Goal: Information Seeking & Learning: Learn about a topic

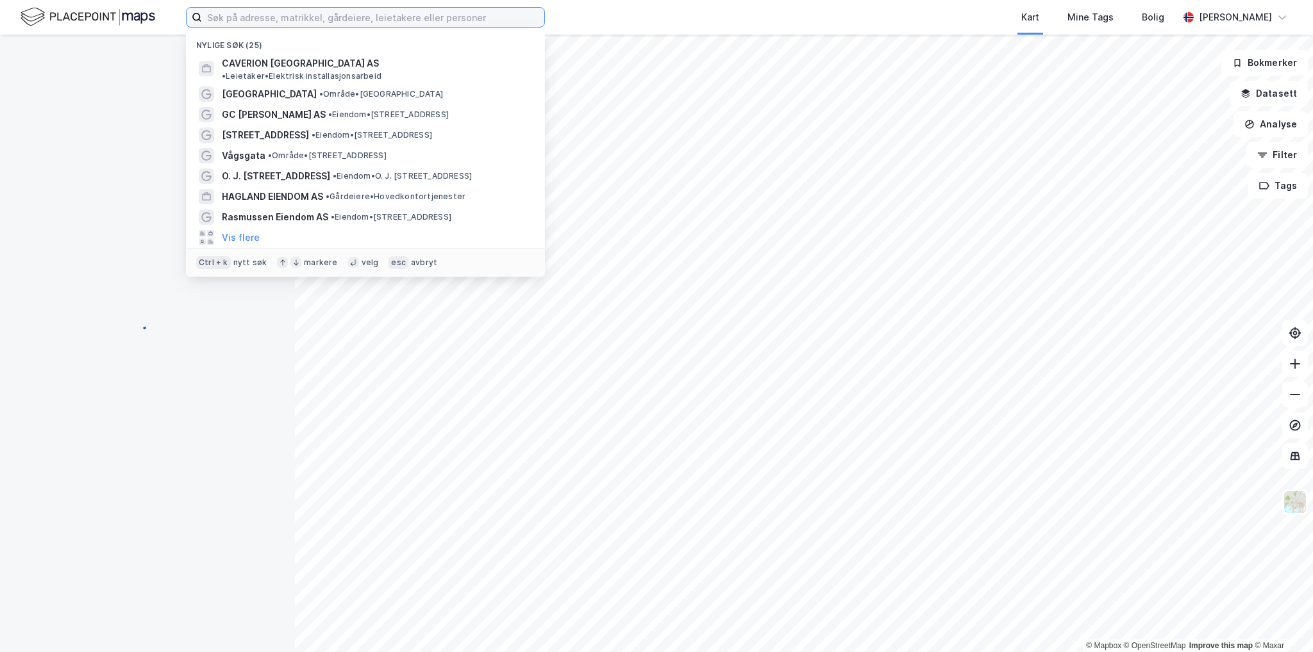
click at [319, 16] on input at bounding box center [373, 17] width 342 height 19
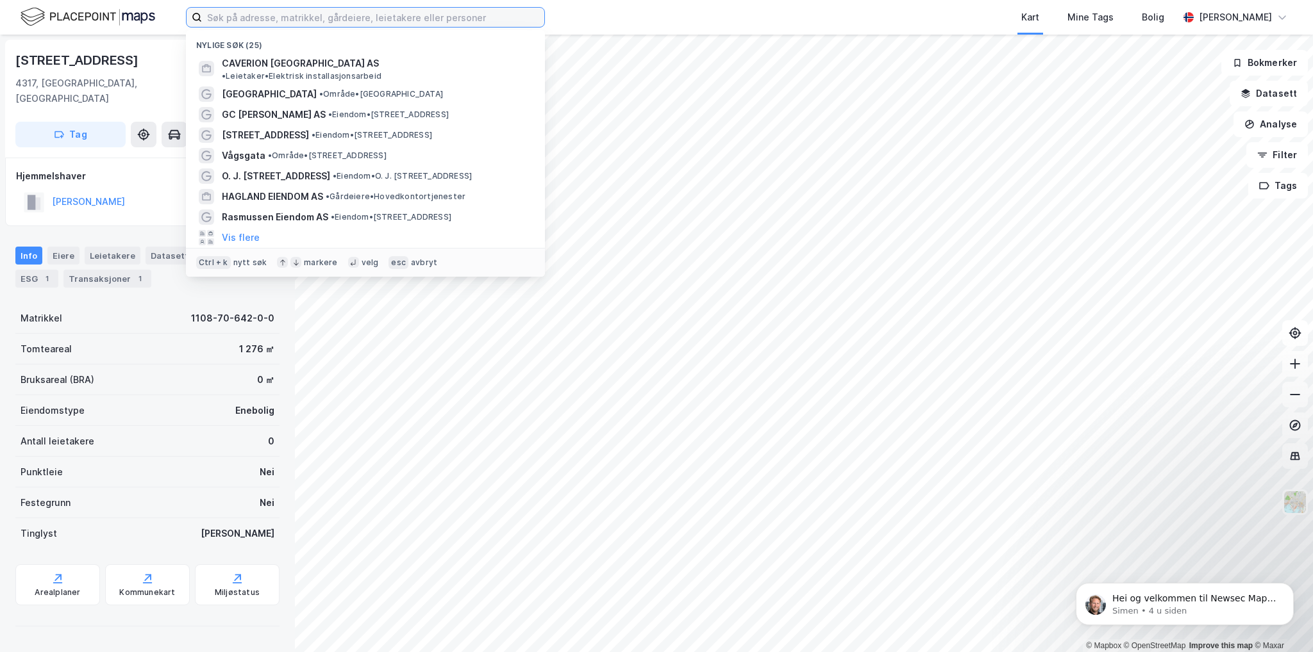
paste input "Hydrovegen 168"
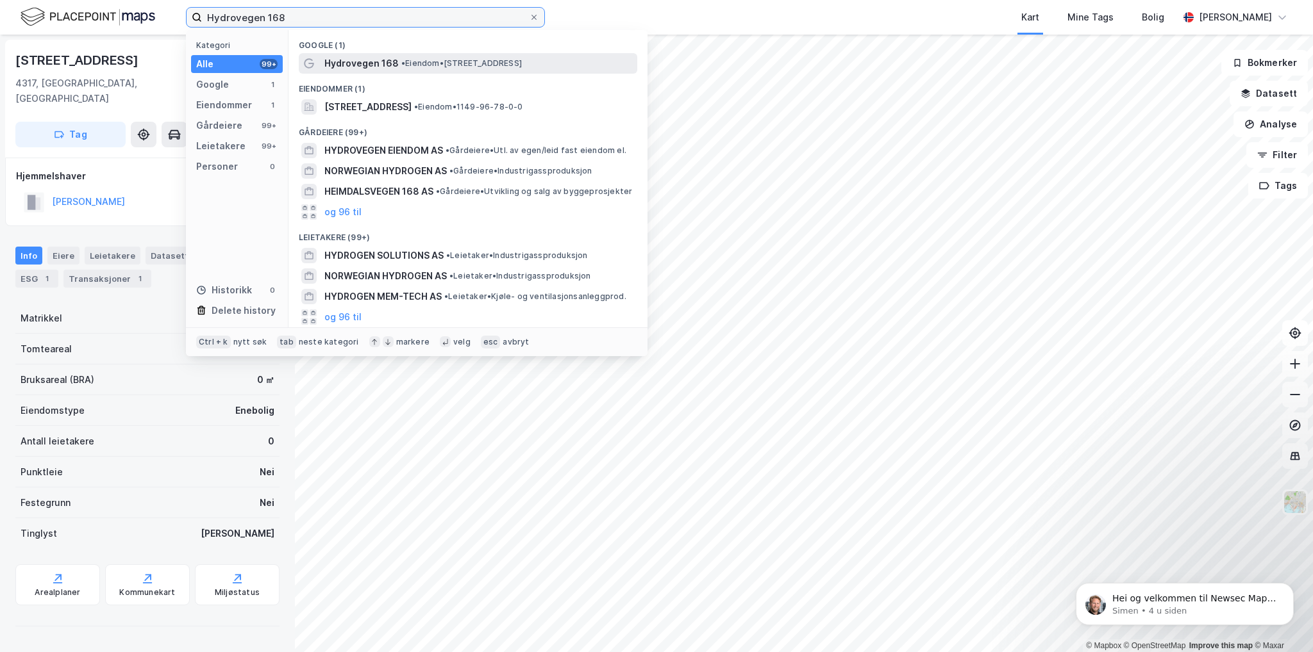
type input "Hydrovegen 168"
click at [410, 70] on div "Hydrovegen 168 • Eiendom • [STREET_ADDRESS]" at bounding box center [479, 63] width 310 height 15
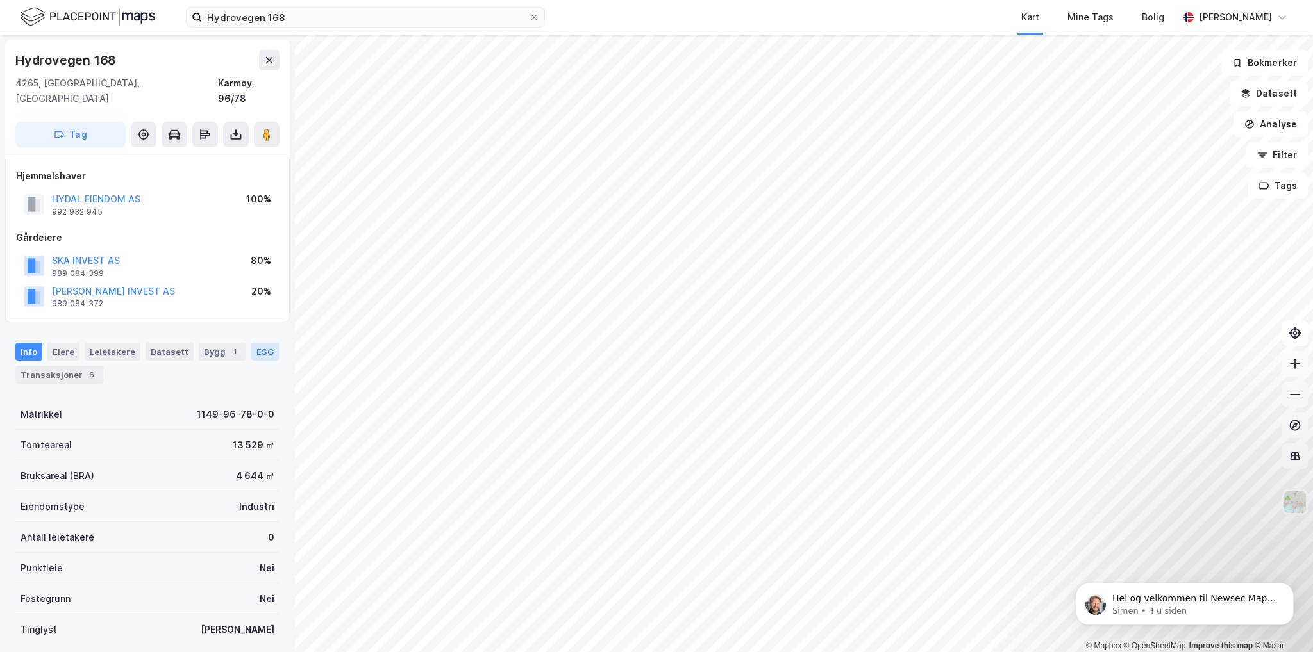
click at [251, 343] on div "ESG" at bounding box center [265, 352] width 28 height 18
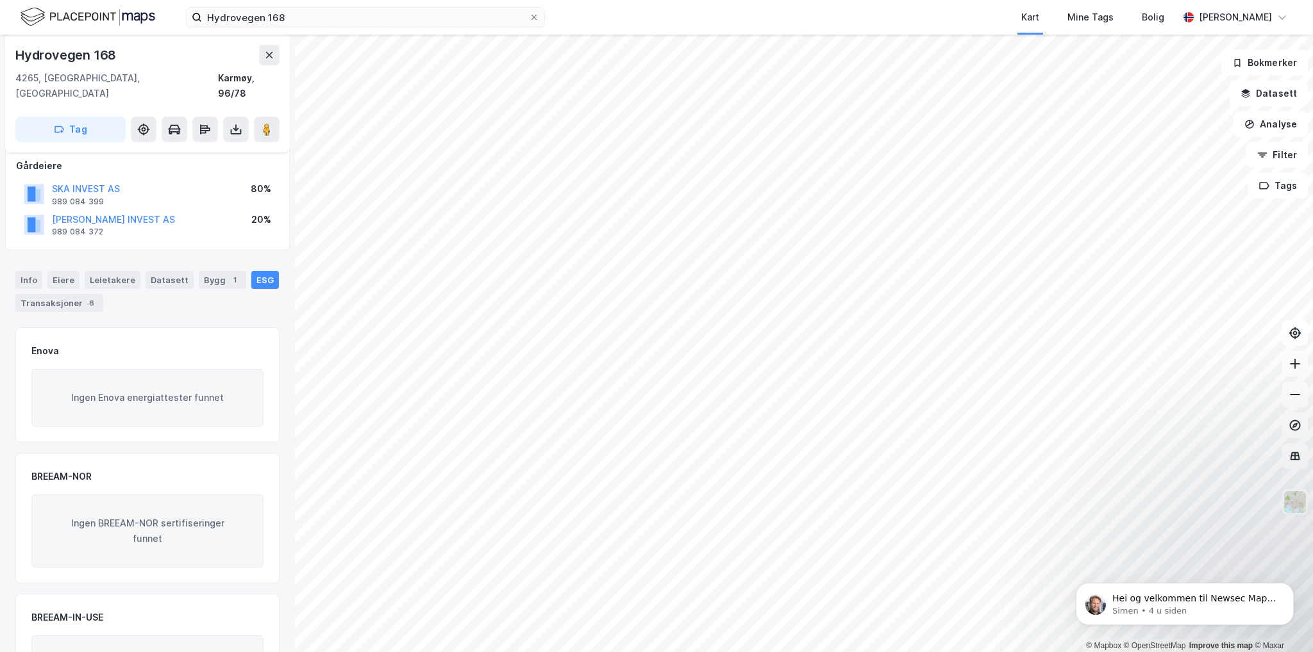
scroll to position [14, 0]
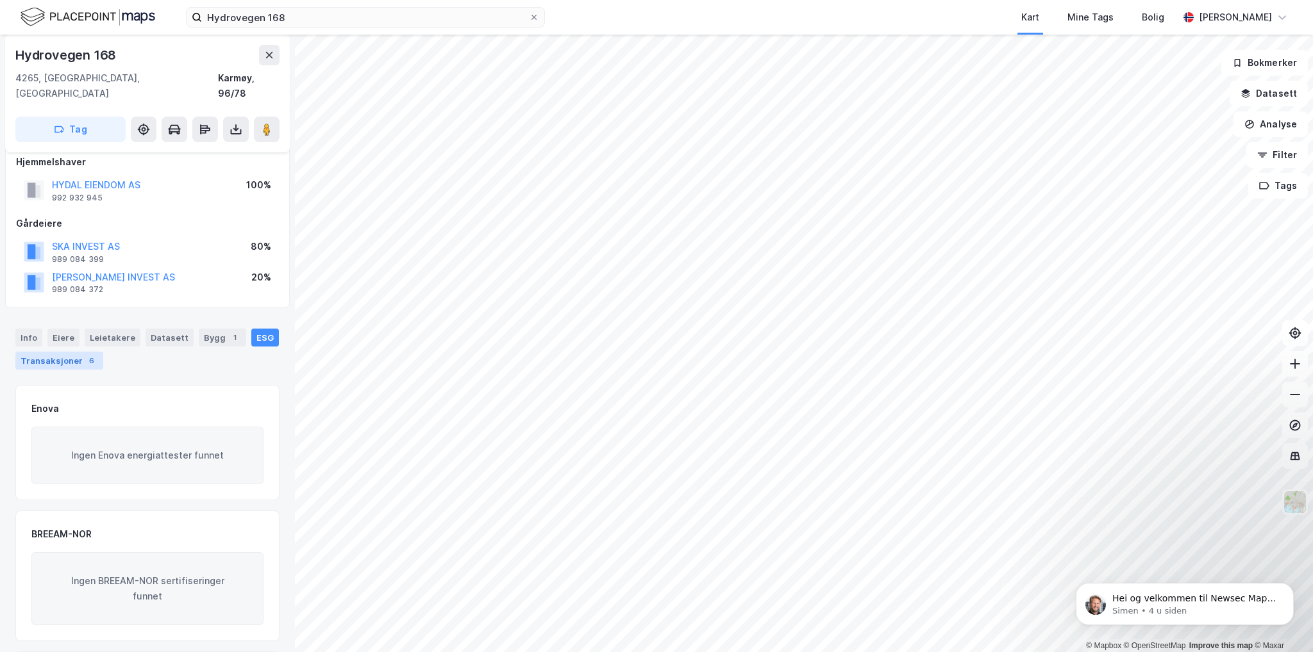
click at [53, 352] on div "Transaksjoner 6" at bounding box center [59, 361] width 88 height 18
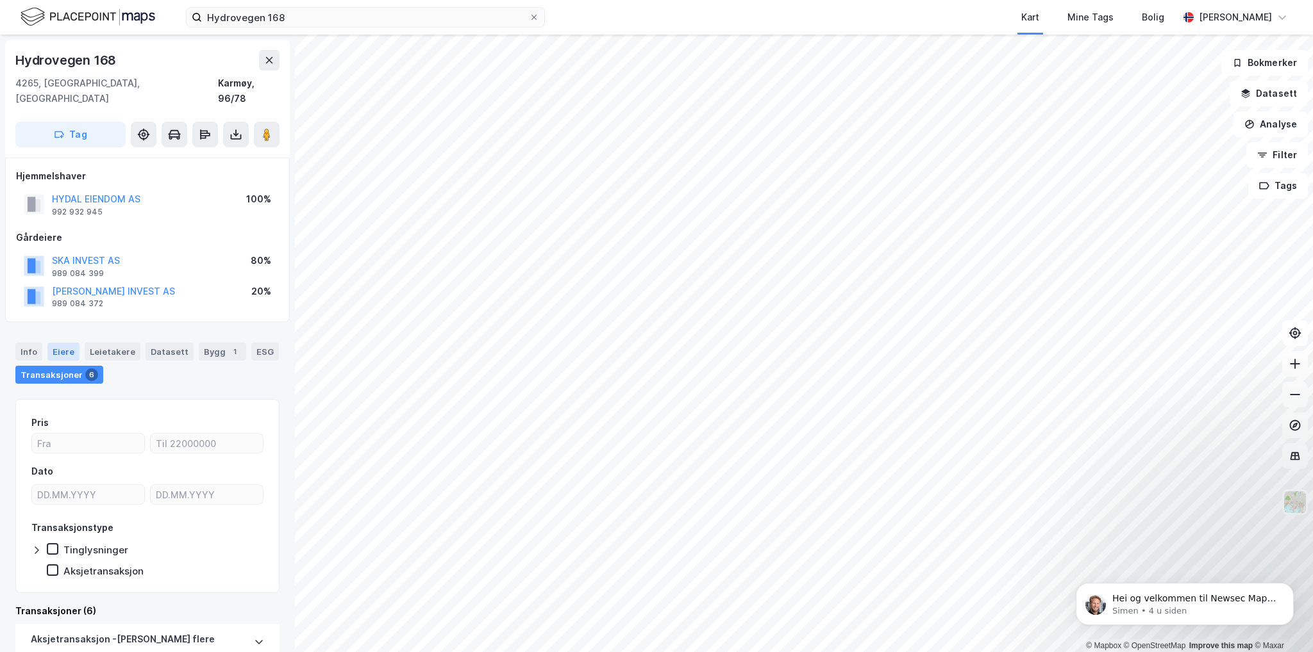
click at [65, 343] on div "Eiere" at bounding box center [63, 352] width 32 height 18
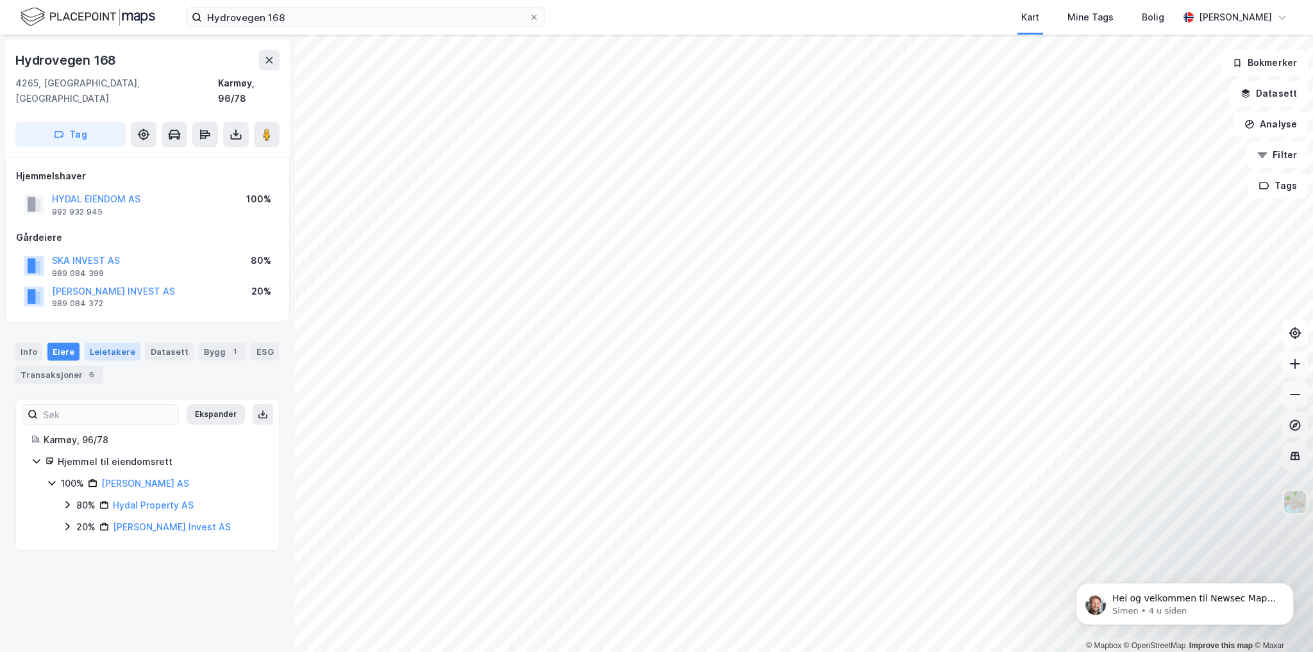
click at [120, 344] on div "Leietakere" at bounding box center [113, 352] width 56 height 18
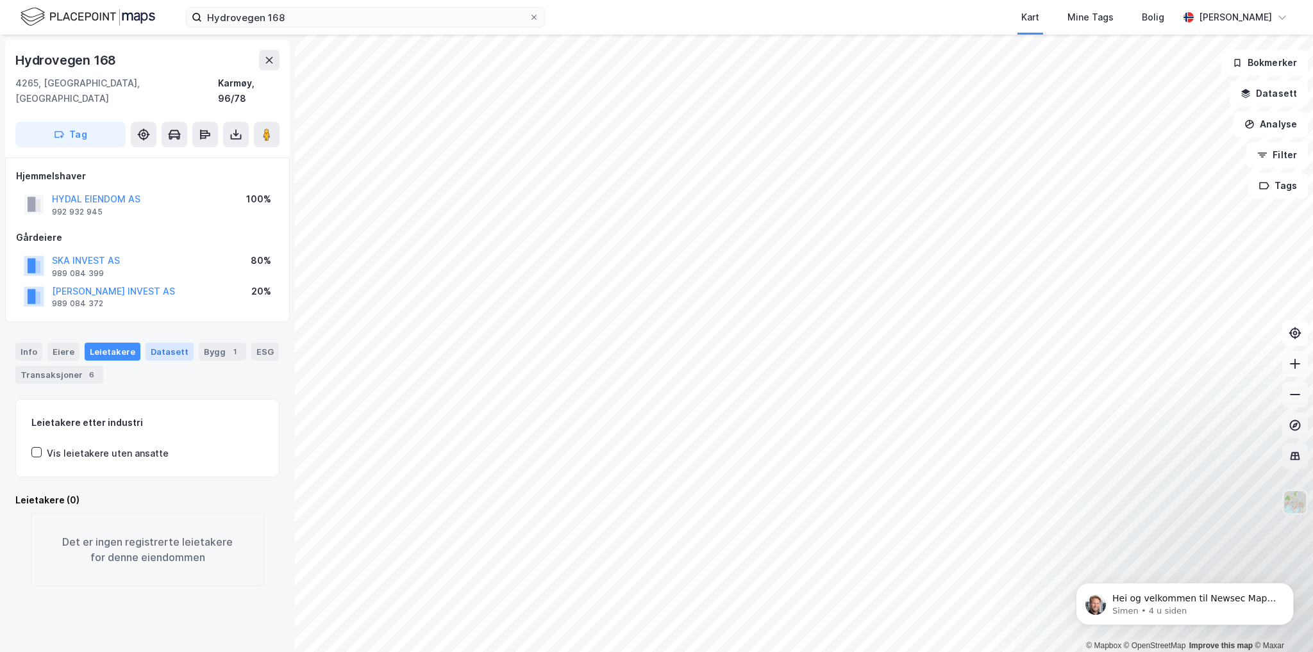
click at [159, 343] on div "Datasett" at bounding box center [169, 352] width 48 height 18
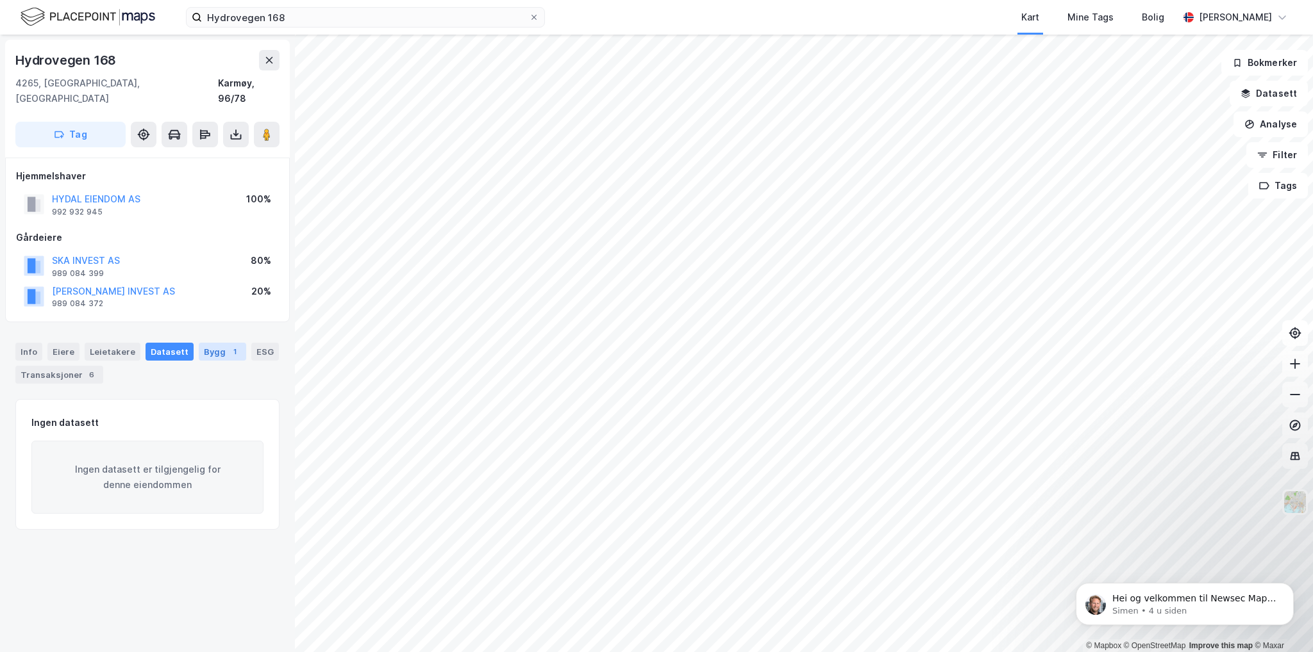
click at [216, 343] on div "Bygg 1" at bounding box center [222, 352] width 47 height 18
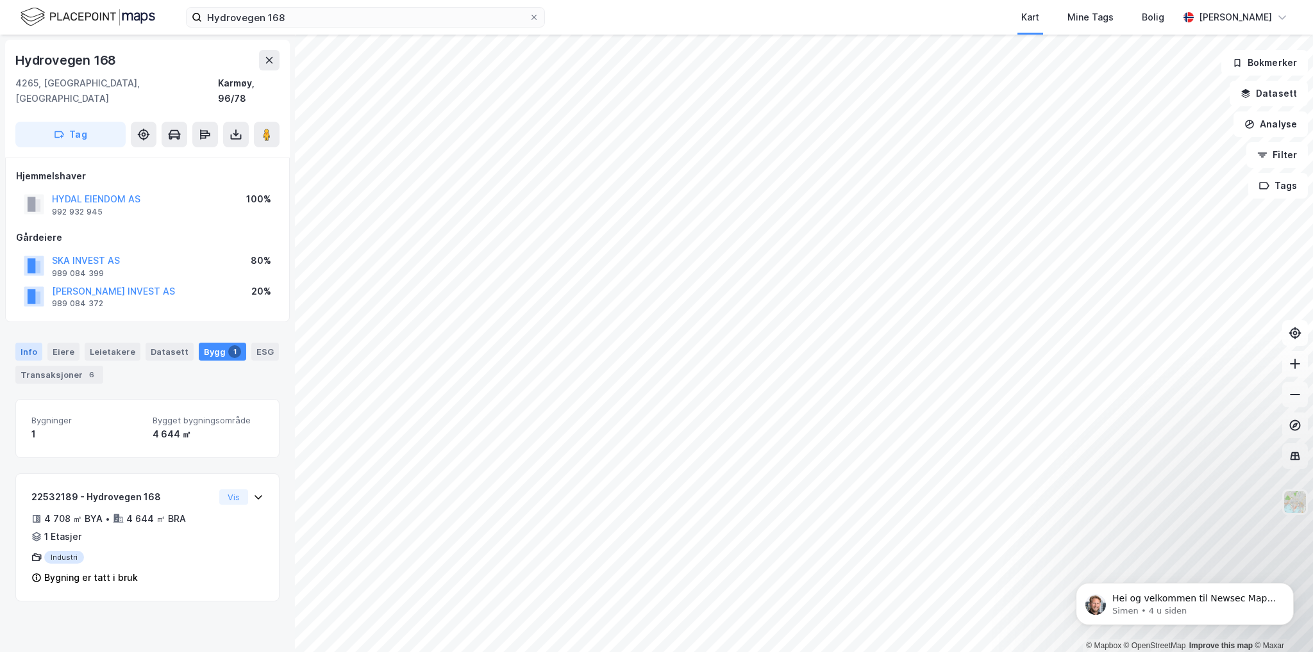
click at [36, 343] on div "Info" at bounding box center [28, 352] width 27 height 18
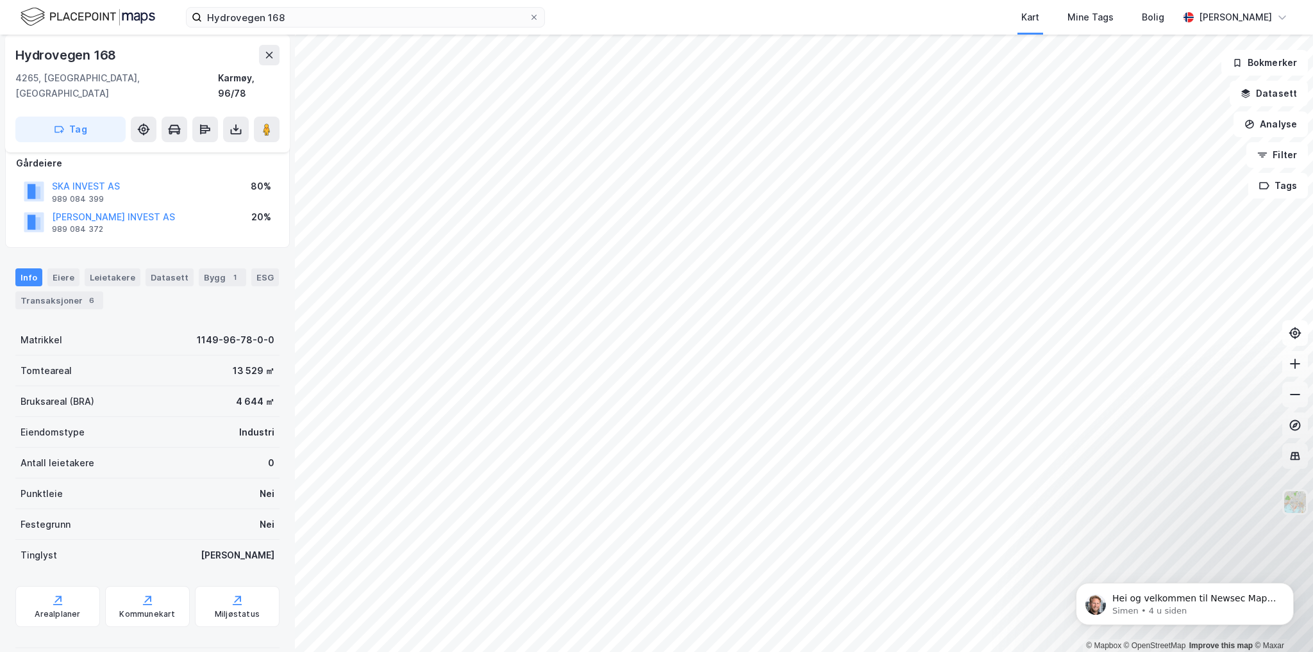
scroll to position [75, 0]
click at [0, 0] on button "SKA INVEST AS" at bounding box center [0, 0] width 0 height 0
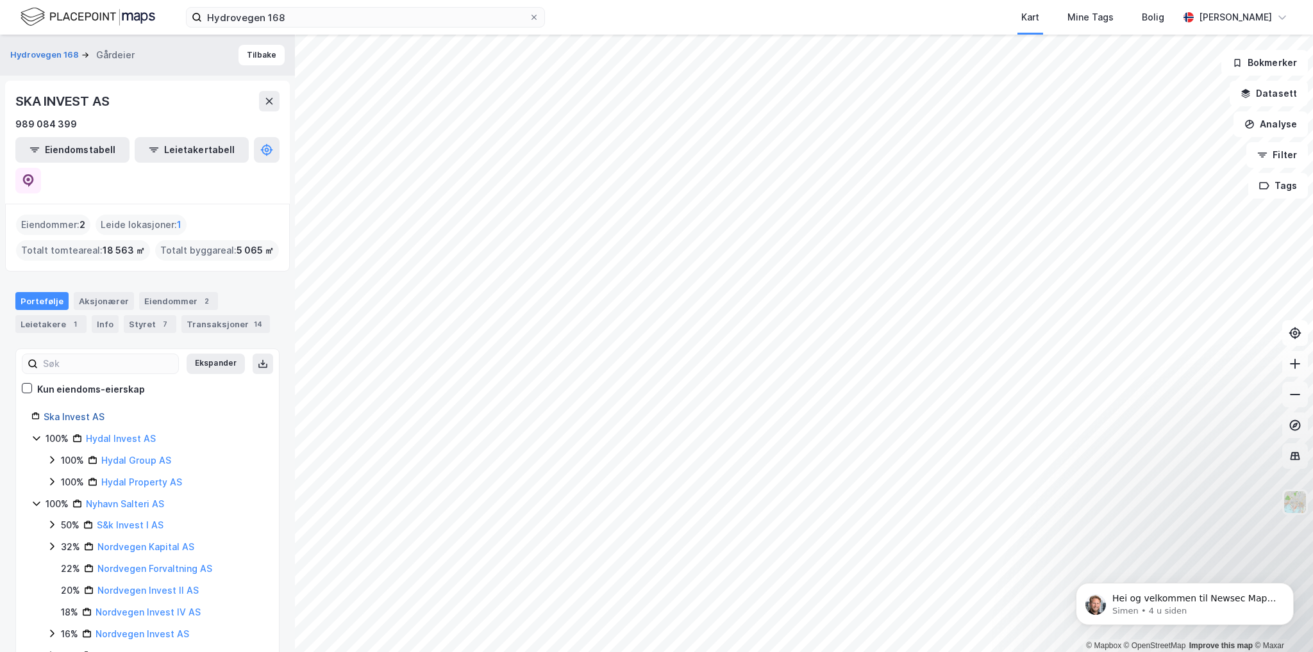
click at [53, 411] on link "Ska Invest AS" at bounding box center [74, 416] width 61 height 11
click at [90, 411] on link "Ska Invest AS" at bounding box center [74, 416] width 61 height 11
click at [119, 520] on link "S&k Invest I AS" at bounding box center [130, 525] width 67 height 11
